Goal: Task Accomplishment & Management: Use online tool/utility

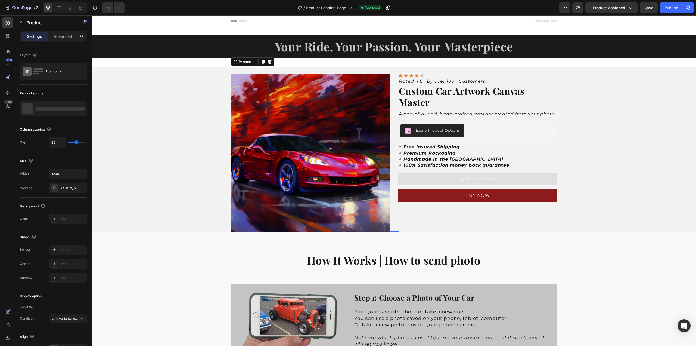
click at [376, 72] on div "Product Images Icon Icon Icon Icon Icon Icon List Rated 4.8+ By over 180+ Custo…" at bounding box center [394, 149] width 326 height 165
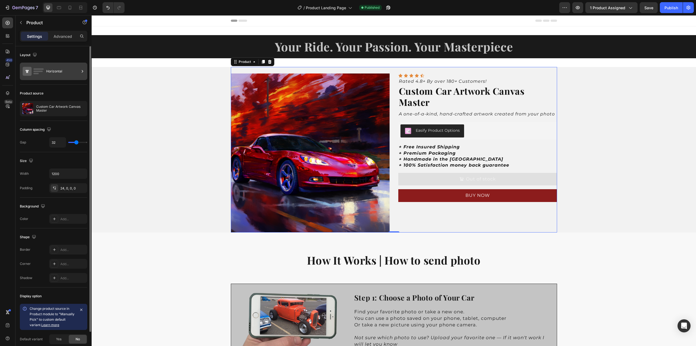
click at [42, 67] on icon at bounding box center [33, 71] width 22 height 13
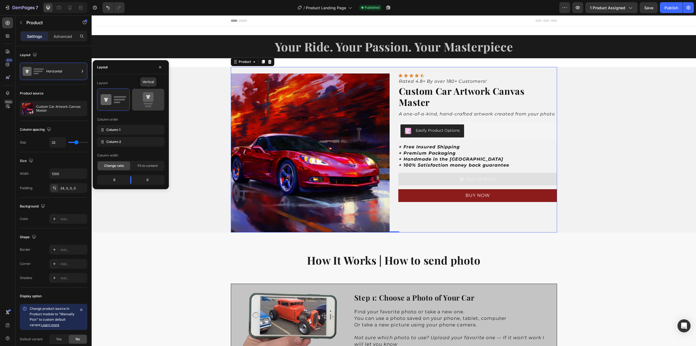
click at [139, 97] on icon at bounding box center [148, 99] width 26 height 15
type input "16"
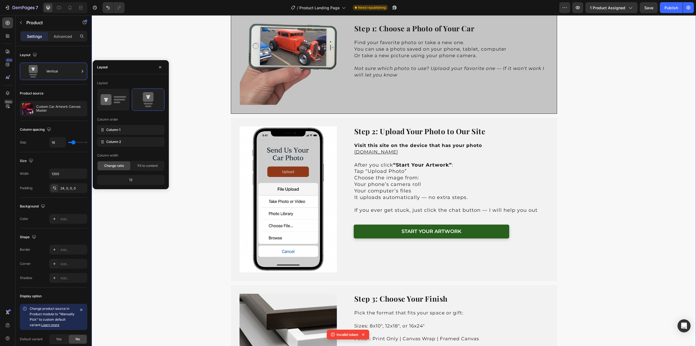
scroll to position [598, 0]
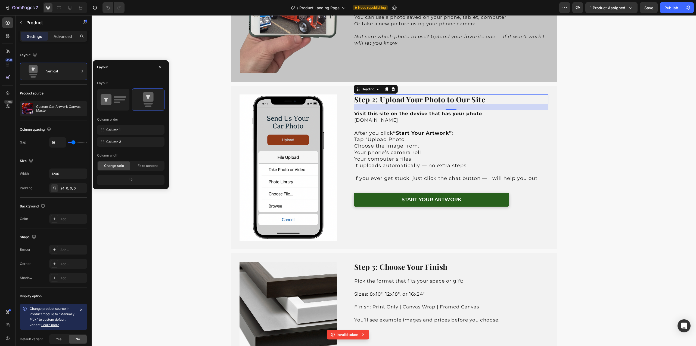
click at [500, 99] on h2 "Step 2: Upload Your Photo to Our Site" at bounding box center [451, 99] width 195 height 10
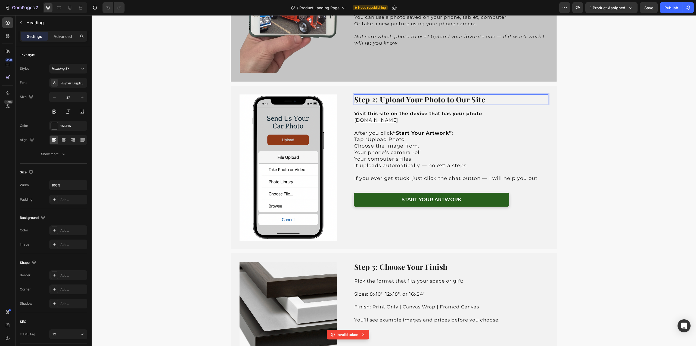
click at [451, 99] on strong "Step 2: Upload Your Photo to Our Site" at bounding box center [419, 99] width 131 height 10
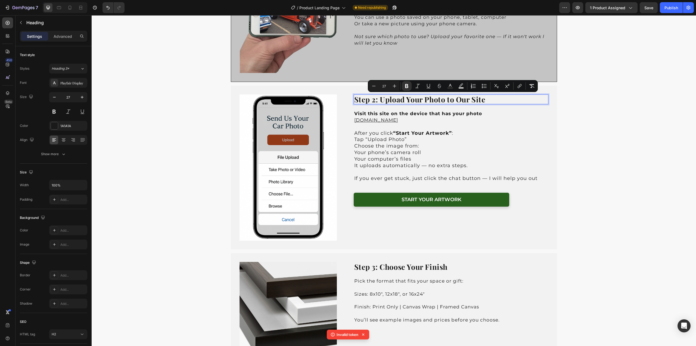
click at [380, 98] on strong "Step 2: Upload Your Photo to Our Site" at bounding box center [419, 99] width 131 height 10
drag, startPoint x: 445, startPoint y: 100, endPoint x: 483, endPoint y: 101, distance: 37.8
click at [483, 101] on strong "Step 2: Upload Your Photo to Our Site" at bounding box center [419, 99] width 131 height 10
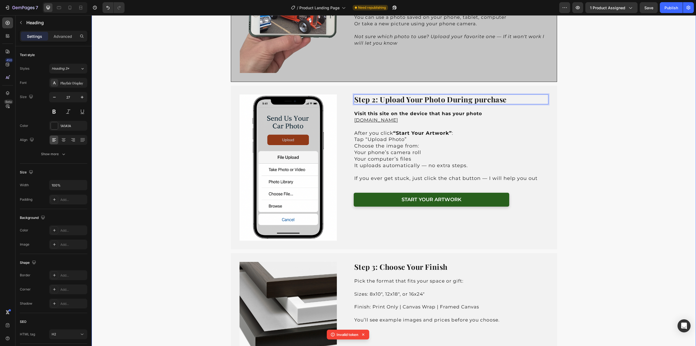
click at [575, 135] on div "How It Works | How to send photo Heading Image Step 1: Choose a Photo of Your C…" at bounding box center [394, 253] width 604 height 626
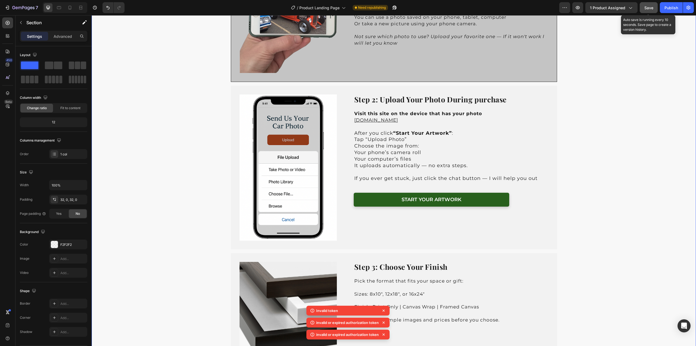
click at [653, 11] on button "Save" at bounding box center [649, 7] width 18 height 11
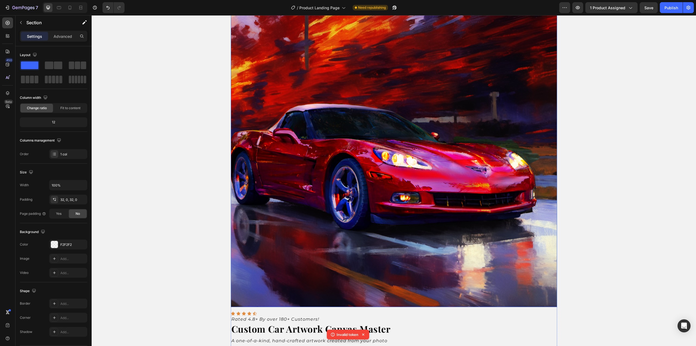
scroll to position [136, 0]
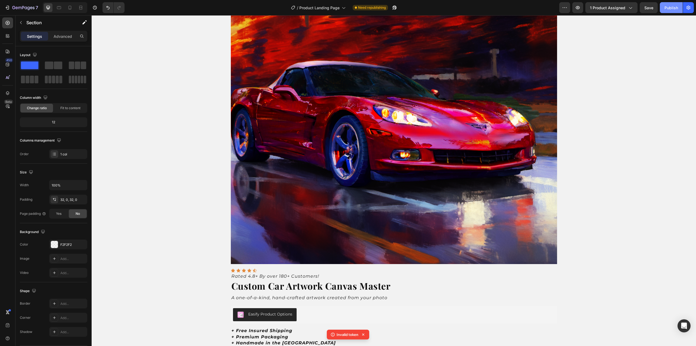
click at [675, 8] on div "Publish" at bounding box center [672, 8] width 14 height 6
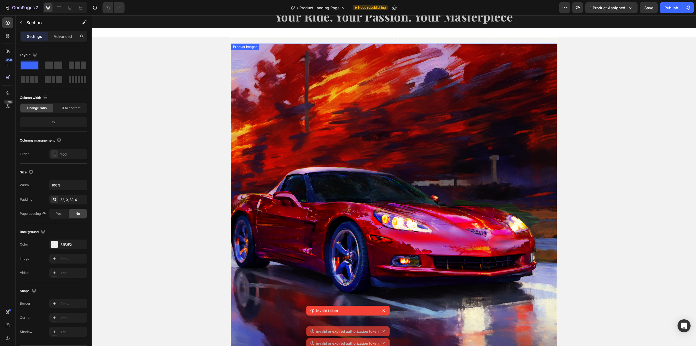
scroll to position [0, 0]
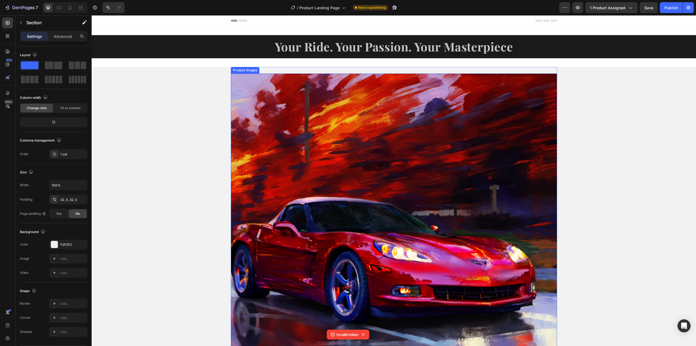
click at [386, 77] on img at bounding box center [394, 236] width 326 height 326
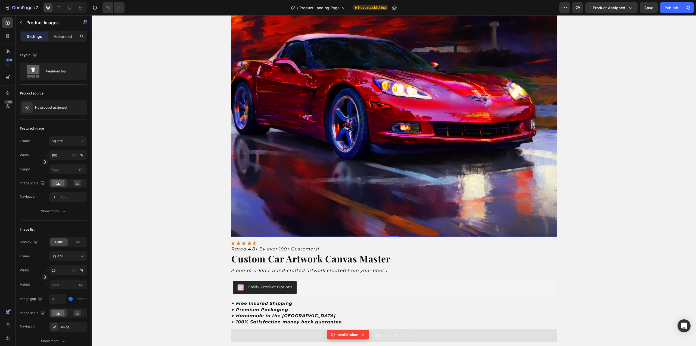
scroll to position [82, 0]
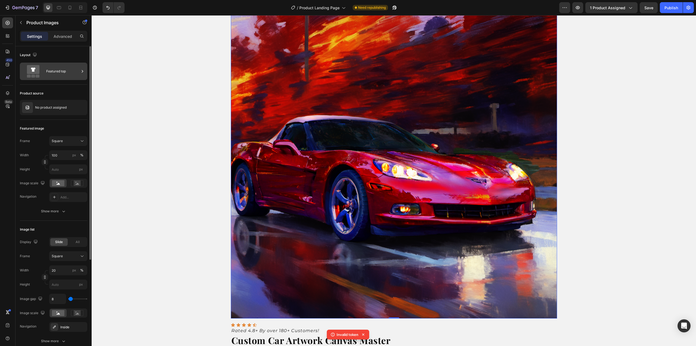
click at [59, 72] on div "Featured top" at bounding box center [62, 71] width 33 height 13
click at [33, 103] on img at bounding box center [27, 107] width 11 height 11
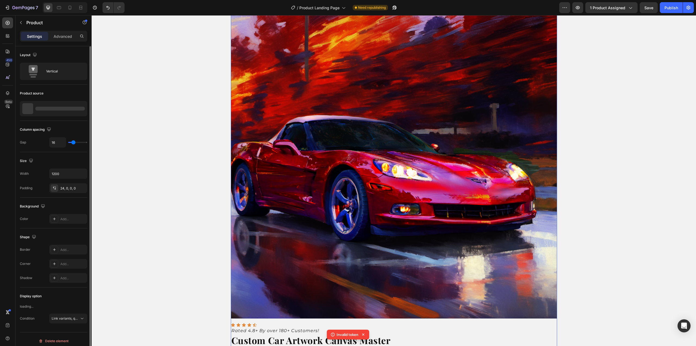
click at [60, 110] on div at bounding box center [53, 108] width 67 height 15
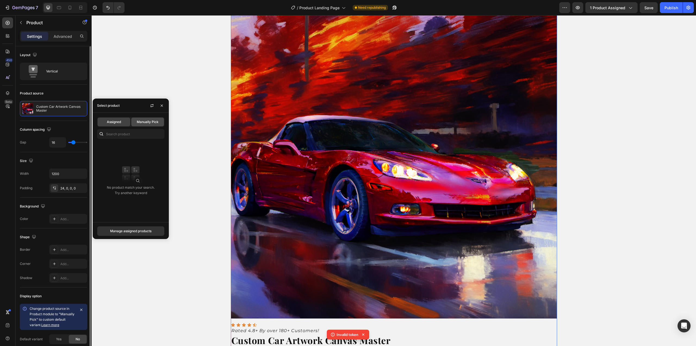
click at [142, 124] on div "Manually Pick" at bounding box center [147, 121] width 33 height 9
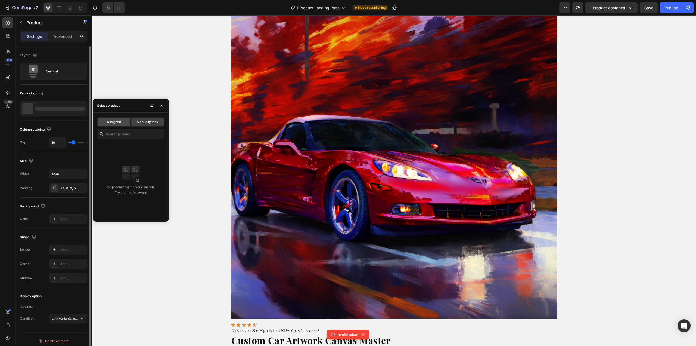
click at [118, 125] on div "Assigned" at bounding box center [114, 121] width 33 height 9
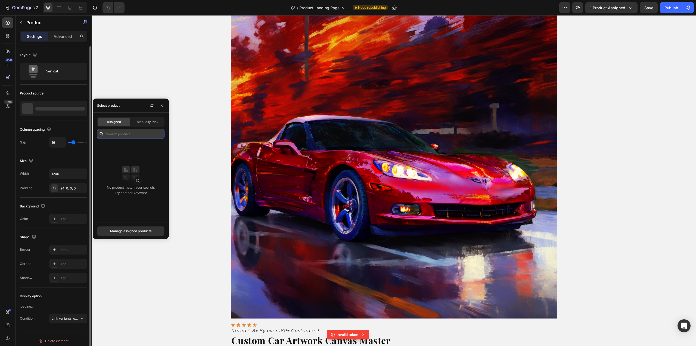
click at [115, 132] on input "text" at bounding box center [130, 134] width 67 height 10
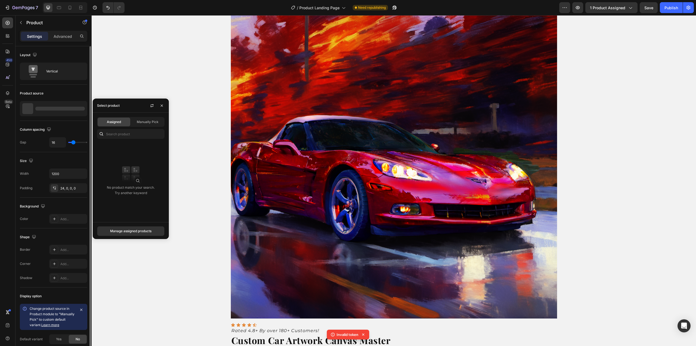
click at [39, 109] on div at bounding box center [59, 109] width 49 height 4
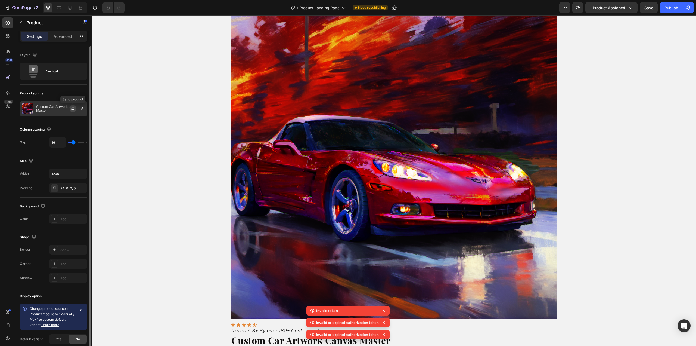
click at [74, 107] on icon "button" at bounding box center [73, 108] width 4 height 4
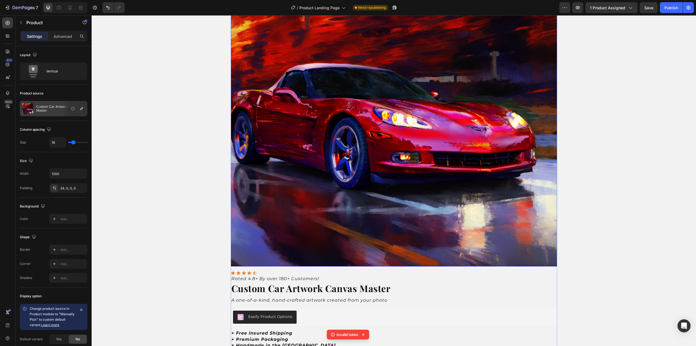
scroll to position [190, 0]
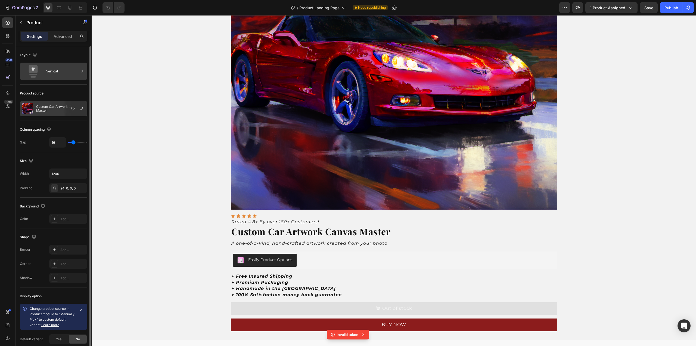
click at [44, 67] on icon at bounding box center [33, 71] width 22 height 13
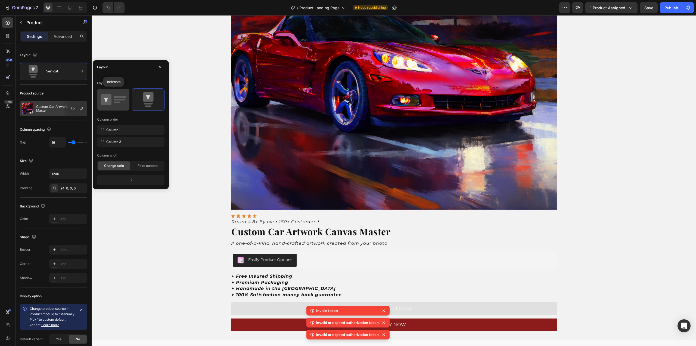
click at [125, 101] on icon at bounding box center [114, 99] width 26 height 15
type input "32"
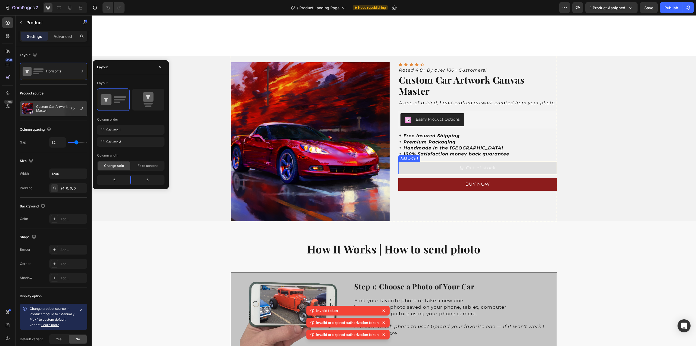
scroll to position [0, 0]
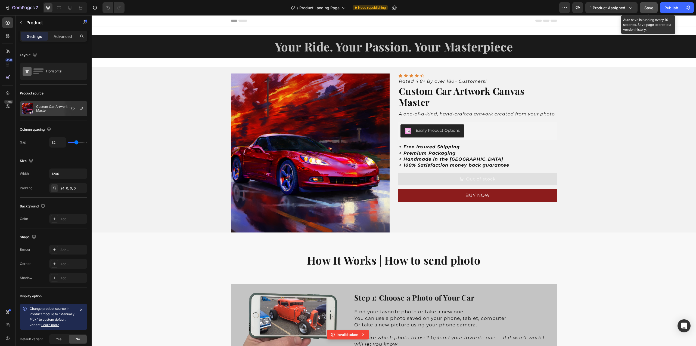
click at [652, 10] on span "Save" at bounding box center [648, 7] width 9 height 5
